Goal: Task Accomplishment & Management: Complete application form

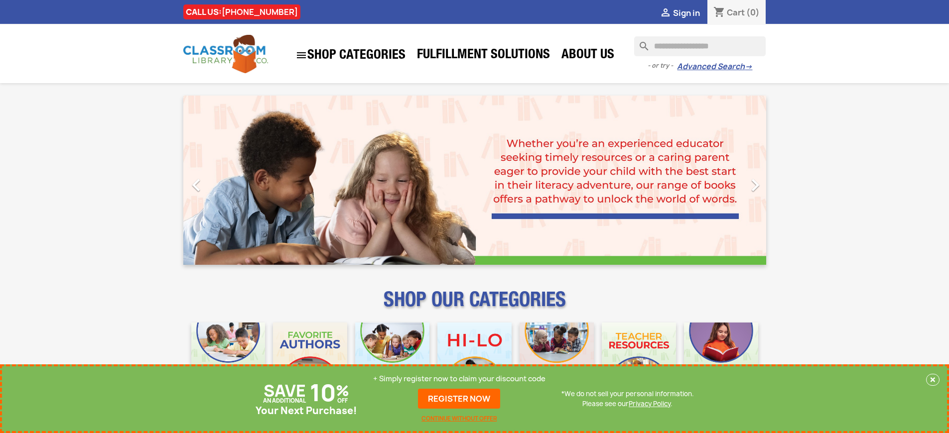
click at [459, 379] on p "+ Simply register now to claim your discount code" at bounding box center [459, 379] width 172 height 10
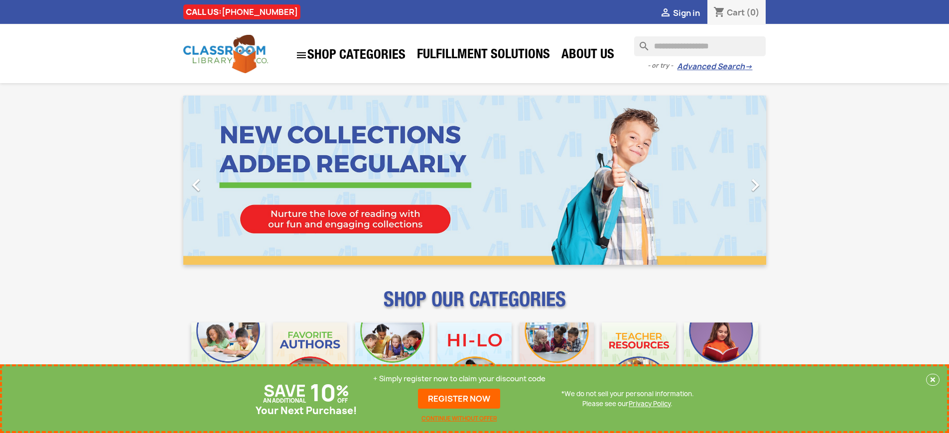
click at [459, 379] on p "+ Simply register now to claim your discount code" at bounding box center [459, 379] width 172 height 10
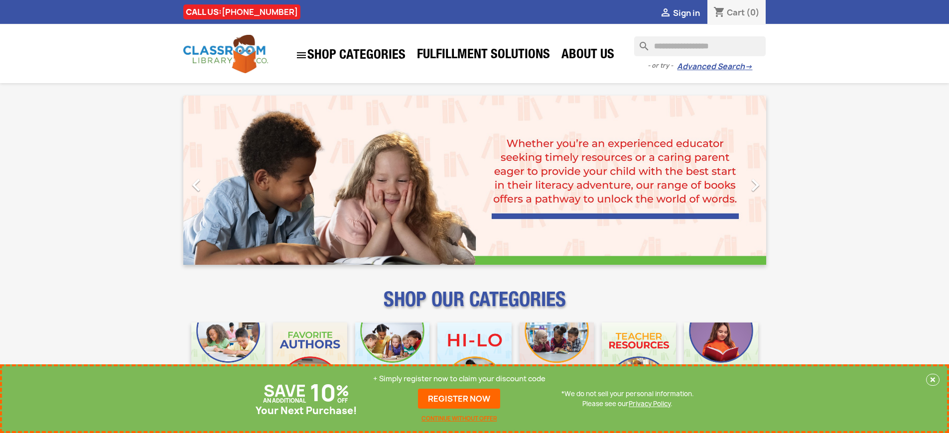
click at [459, 379] on p "+ Simply register now to claim your discount code" at bounding box center [459, 379] width 172 height 10
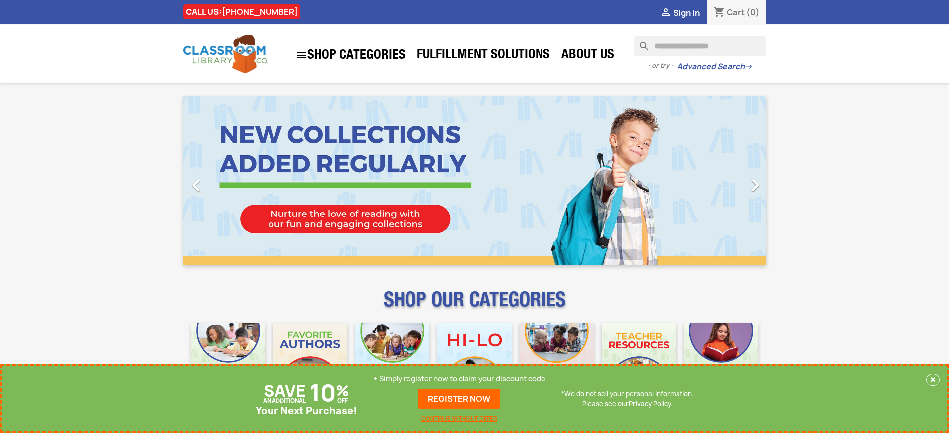
click at [459, 379] on p "+ Simply register now to claim your discount code" at bounding box center [459, 379] width 172 height 10
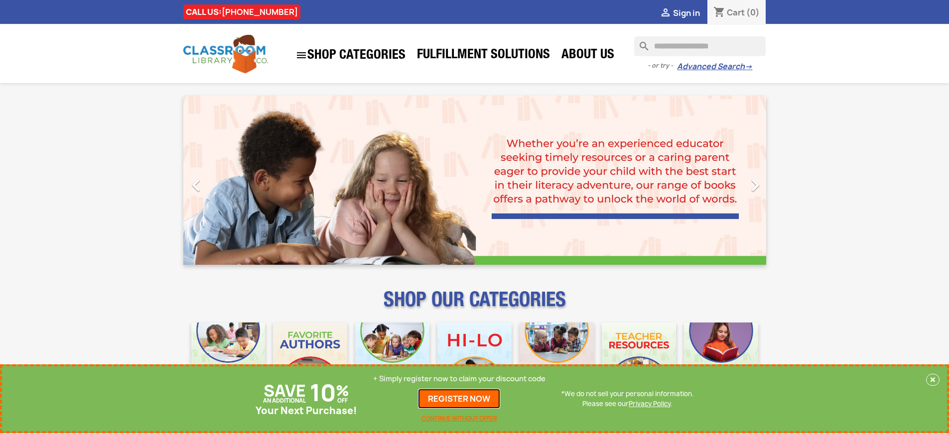
click at [459, 399] on link "REGISTER NOW" at bounding box center [459, 399] width 82 height 20
click at [459, 379] on p "+ Simply register now to claim your discount code" at bounding box center [459, 379] width 172 height 10
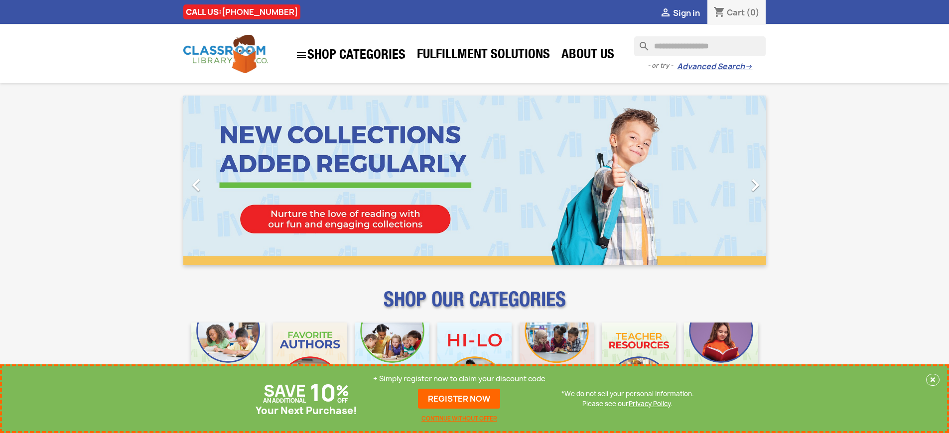
click at [459, 379] on p "+ Simply register now to claim your discount code" at bounding box center [459, 379] width 172 height 10
click at [459, 399] on link "REGISTER NOW" at bounding box center [459, 399] width 82 height 20
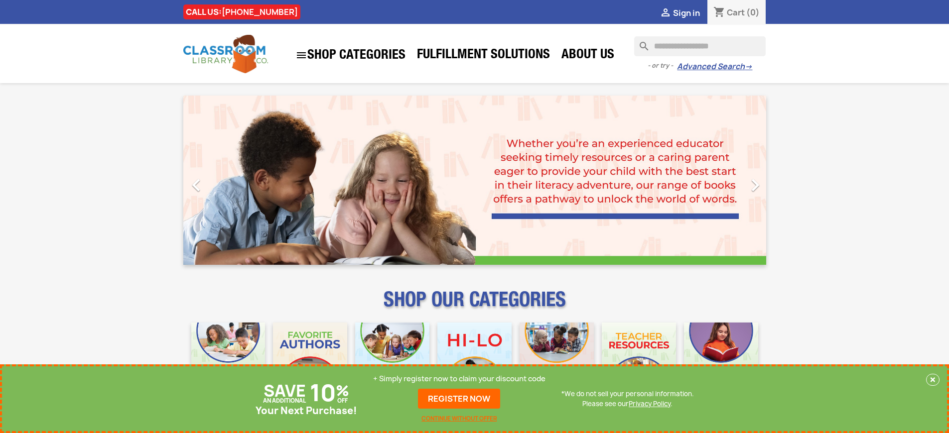
click at [459, 379] on p "+ Simply register now to claim your discount code" at bounding box center [459, 379] width 172 height 10
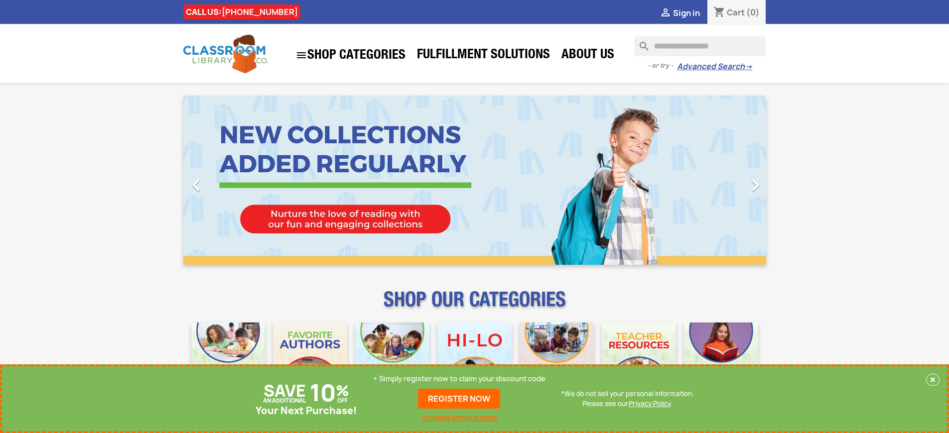
click at [459, 379] on p "+ Simply register now to claim your discount code" at bounding box center [459, 379] width 172 height 10
click at [459, 399] on link "REGISTER NOW" at bounding box center [459, 399] width 82 height 20
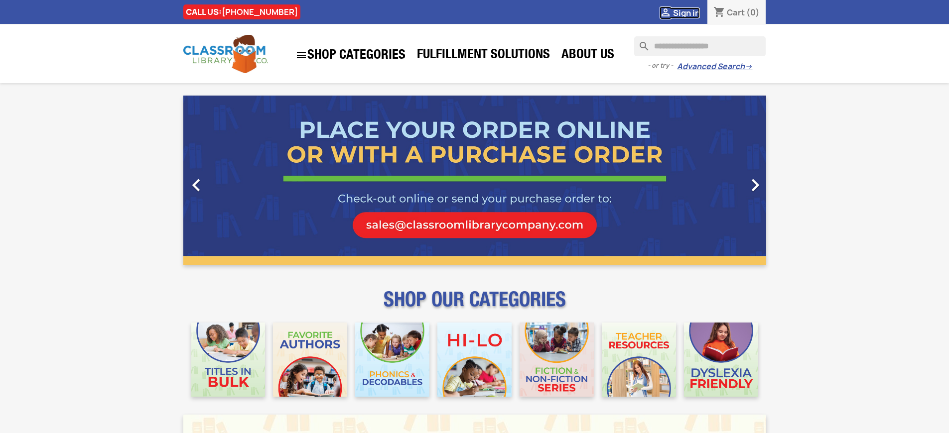
click at [686, 12] on span "Sign in" at bounding box center [686, 12] width 27 height 11
